Goal: Check status: Check status

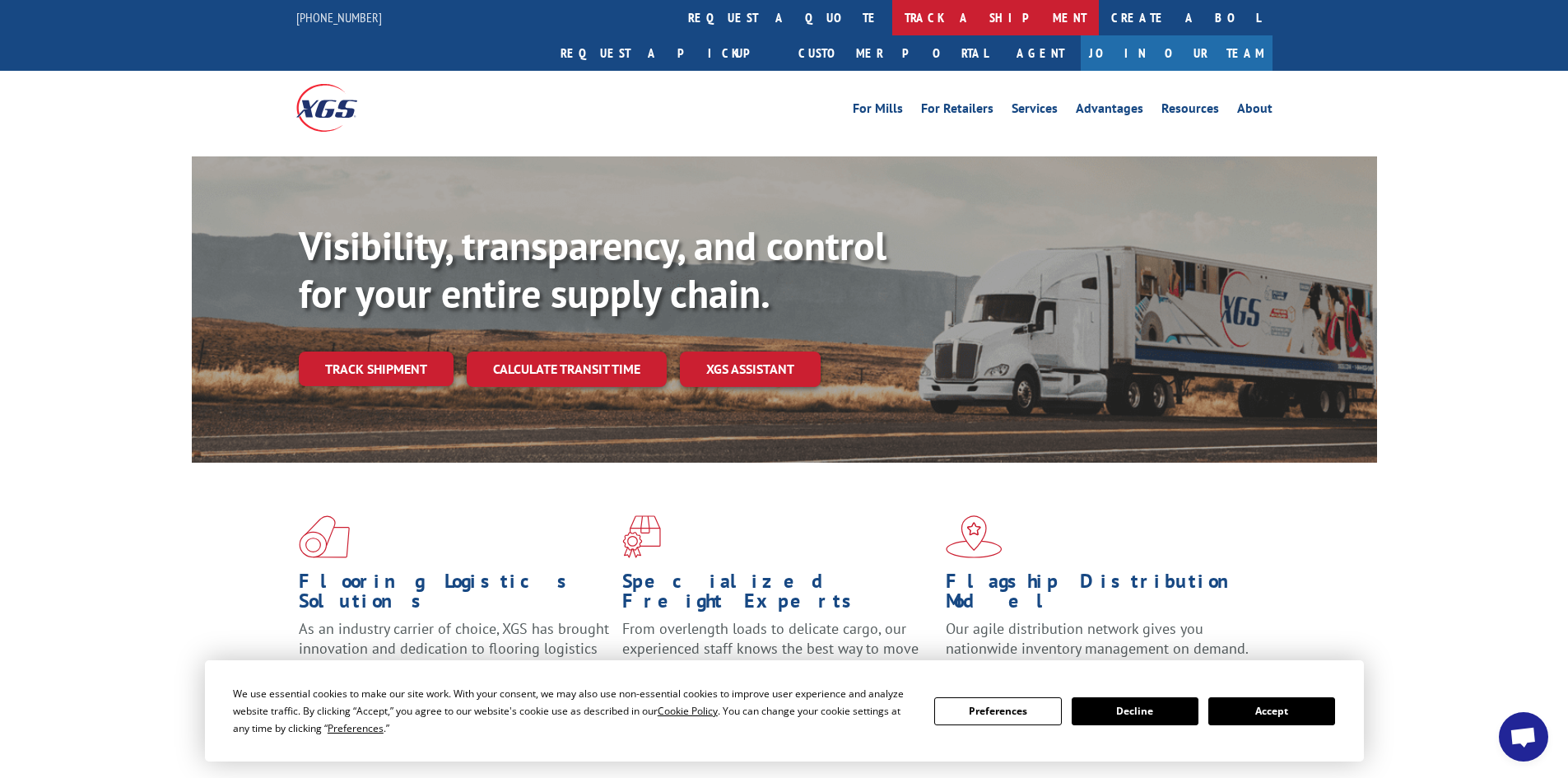
click at [892, 27] on link "track a shipment" at bounding box center [995, 17] width 207 height 36
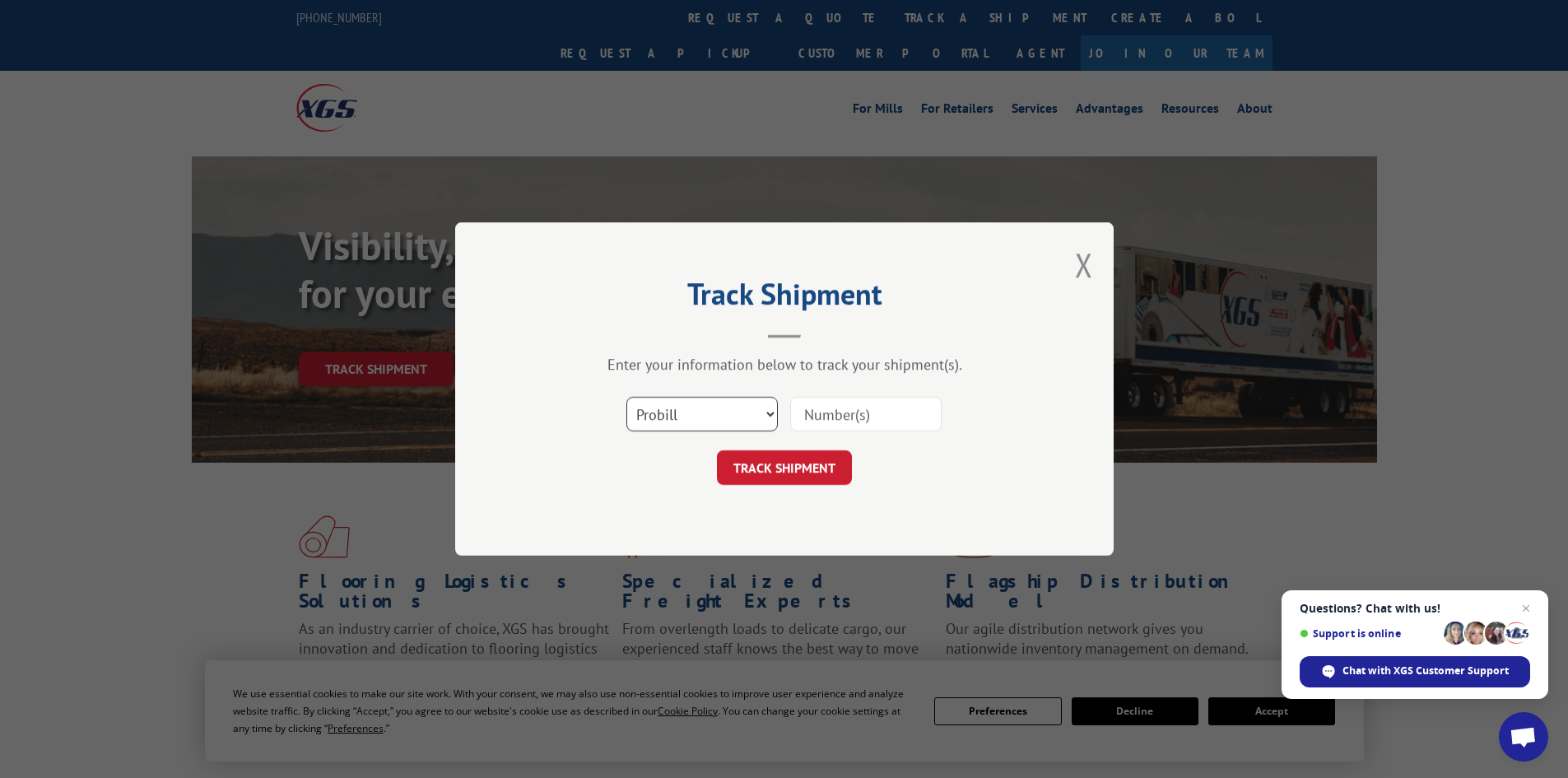
click at [725, 413] on select "Select category... Probill BOL PO" at bounding box center [702, 414] width 151 height 35
select select "bol"
click at [627, 396] on select "Select category... Probill BOL PO" at bounding box center [702, 414] width 151 height 35
click at [818, 417] on input at bounding box center [866, 414] width 151 height 35
paste input "7061940"
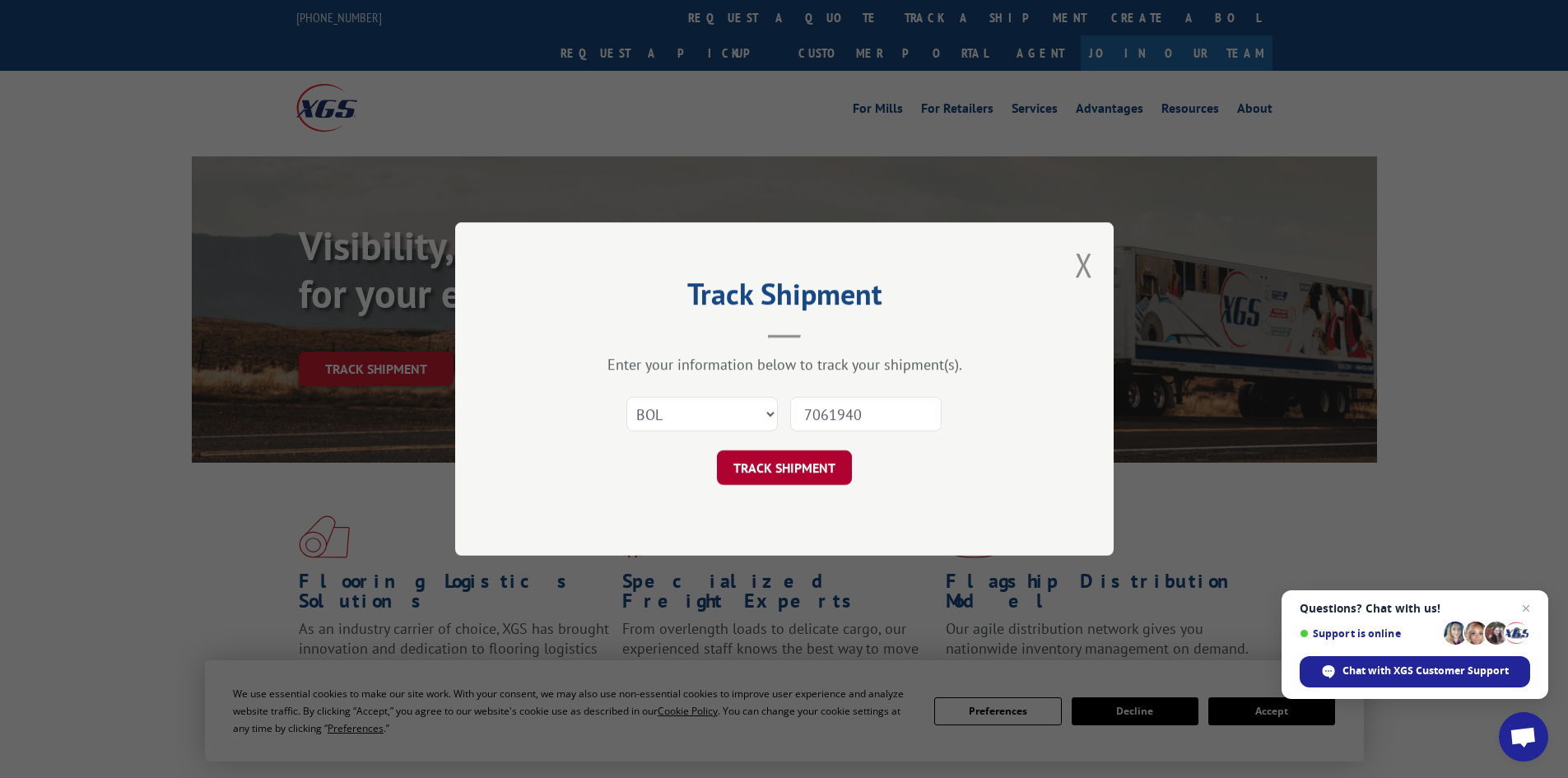
type input "7061940"
click at [814, 461] on button "TRACK SHIPMENT" at bounding box center [784, 468] width 135 height 35
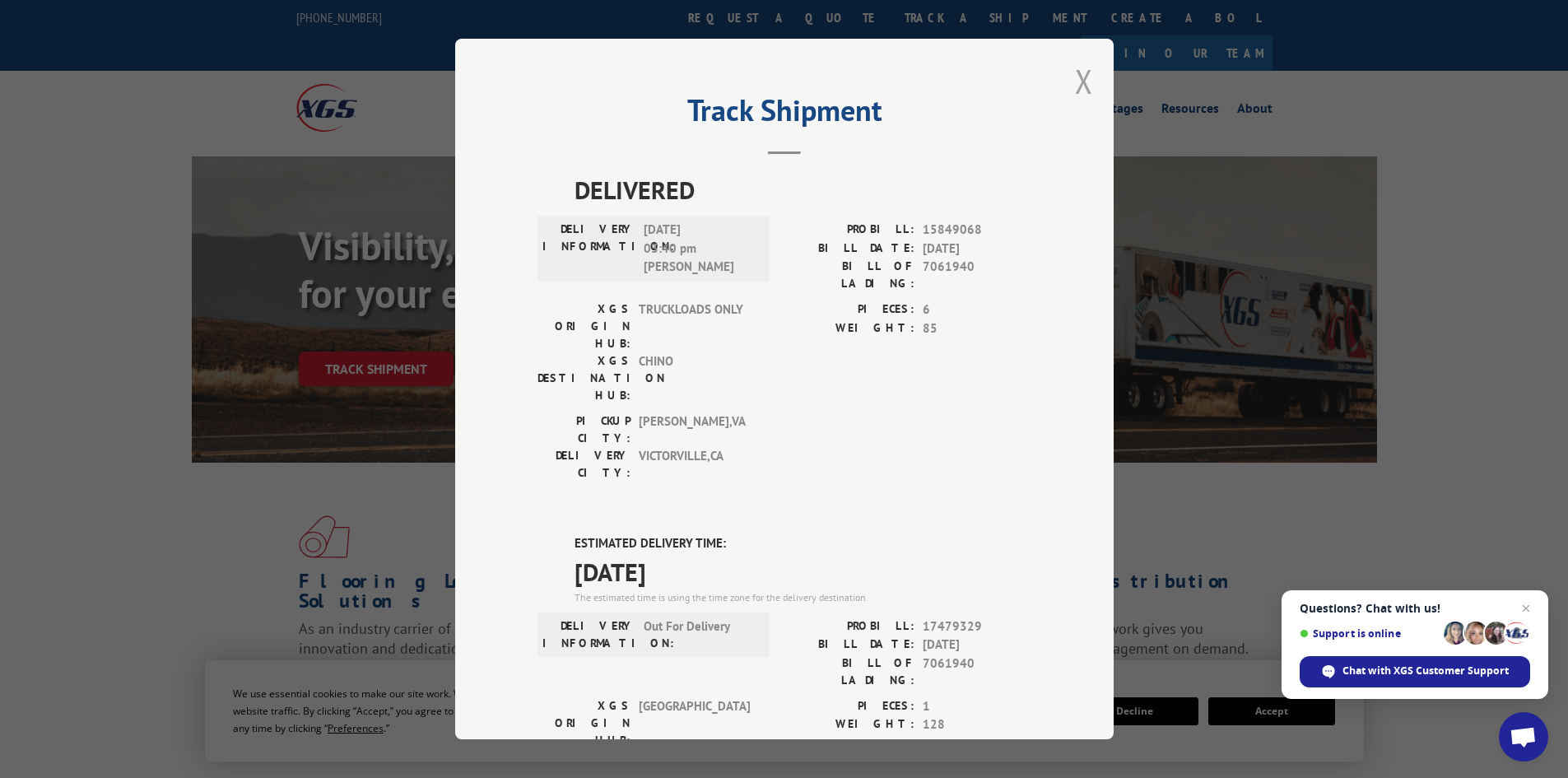
click at [1075, 81] on button "Close modal" at bounding box center [1084, 81] width 18 height 44
